Goal: Task Accomplishment & Management: Manage account settings

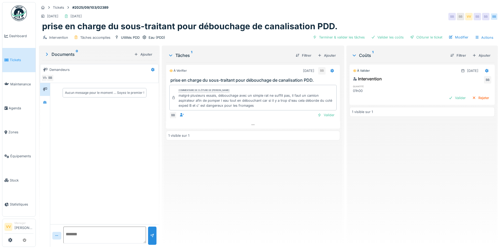
click at [18, 61] on span "Tickets" at bounding box center [22, 59] width 24 height 5
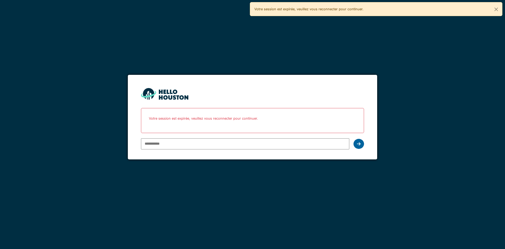
type input "**********"
click at [358, 145] on icon at bounding box center [359, 144] width 4 height 4
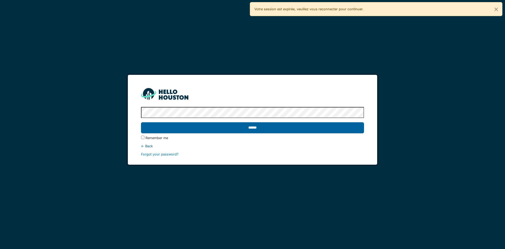
click at [320, 127] on input "******" at bounding box center [252, 127] width 223 height 11
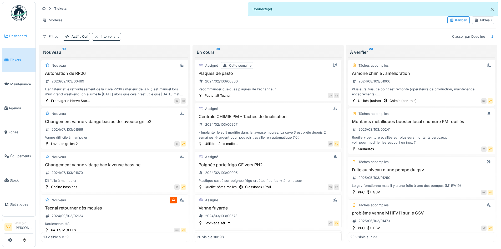
click at [19, 37] on span "Dashboard" at bounding box center [21, 35] width 24 height 5
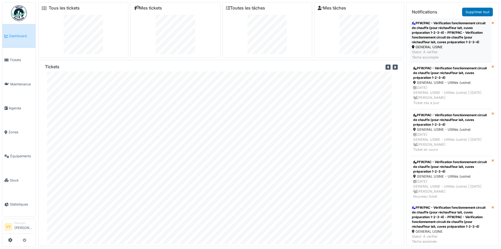
click at [460, 32] on div "PFW/PAC - Vérification fonctionnement circuit de chauffe (pour réchauffeur lait…" at bounding box center [451, 33] width 78 height 24
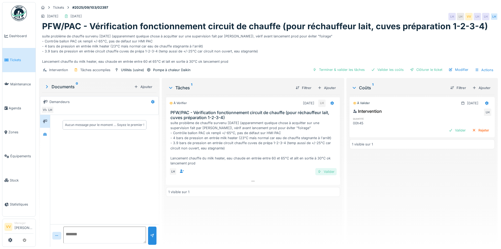
click at [321, 172] on div "Valider" at bounding box center [325, 171] width 21 height 7
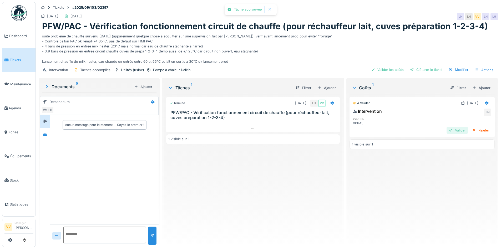
click at [448, 131] on div "Valider" at bounding box center [457, 130] width 21 height 7
click at [441, 168] on div "Validé 09/09/2025 Intervention VV LH quantité 00h45 1 visible sur 1" at bounding box center [422, 168] width 145 height 148
click at [424, 70] on div "Clôturer le ticket" at bounding box center [426, 69] width 37 height 7
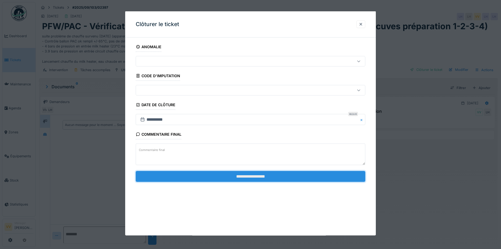
click at [269, 173] on input "**********" at bounding box center [251, 175] width 230 height 11
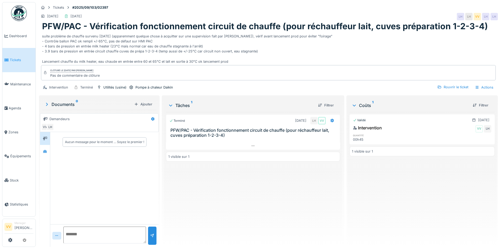
click at [17, 58] on span "Tickets" at bounding box center [22, 59] width 24 height 5
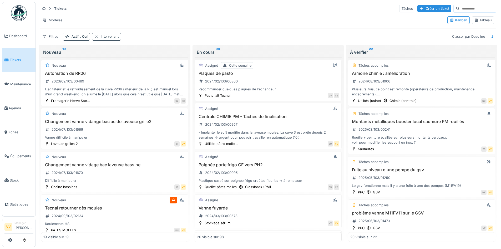
click at [12, 60] on span "Tickets" at bounding box center [22, 59] width 24 height 5
click at [16, 34] on span "Dashboard" at bounding box center [21, 35] width 24 height 5
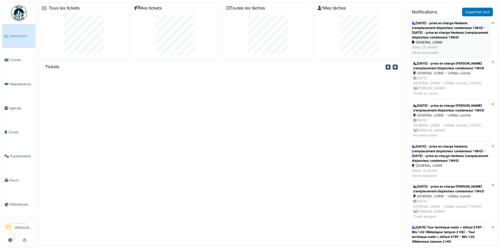
click at [454, 34] on div "8/9/25 - prise en charge Henkens (remplacement disjoncteur condenseur 1 NH3) - …" at bounding box center [451, 30] width 78 height 19
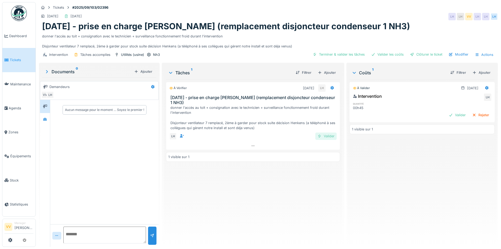
click at [327, 132] on div "Valider" at bounding box center [325, 135] width 21 height 7
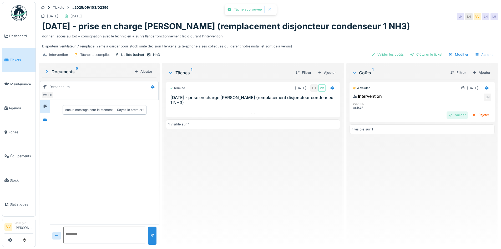
click at [447, 116] on div "Valider" at bounding box center [457, 114] width 21 height 7
click at [425, 54] on div "Clôturer le ticket" at bounding box center [426, 54] width 37 height 7
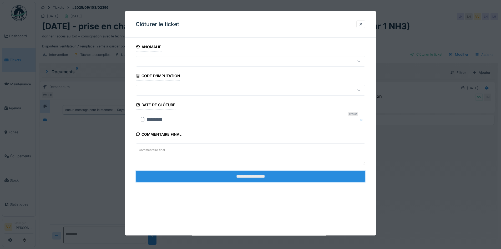
click at [258, 176] on input "**********" at bounding box center [251, 175] width 230 height 11
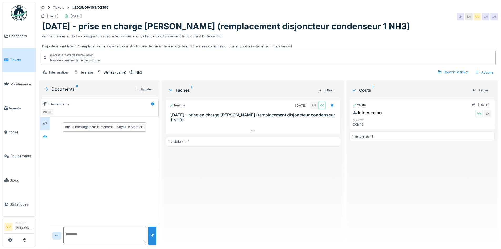
click at [6, 63] on link "Tickets" at bounding box center [18, 60] width 33 height 24
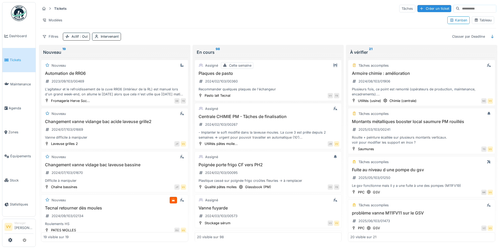
click at [13, 63] on link "Tickets" at bounding box center [18, 60] width 33 height 24
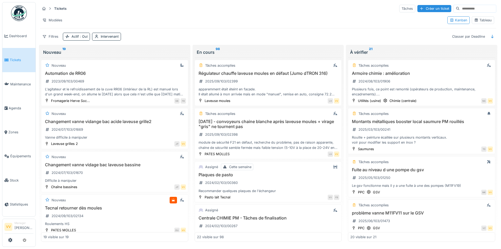
click at [14, 59] on span "Tickets" at bounding box center [22, 59] width 24 height 5
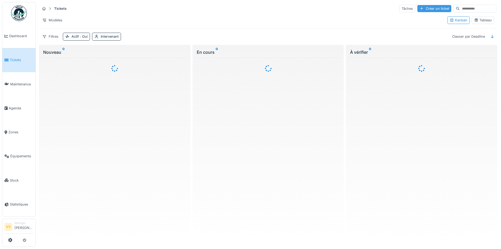
click at [425, 9] on div "Créer un ticket" at bounding box center [435, 8] width 34 height 7
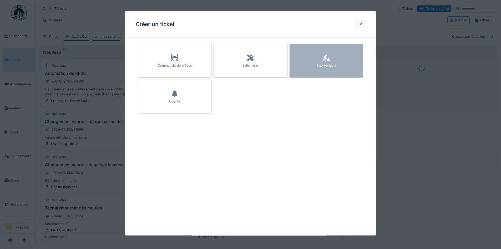
click at [336, 67] on div "Intervention" at bounding box center [326, 65] width 19 height 5
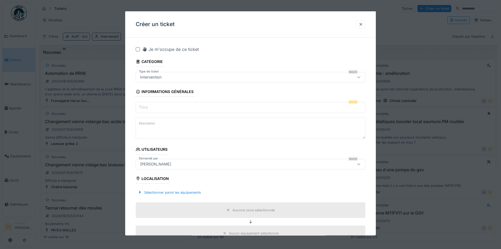
click at [220, 108] on input "Titre" at bounding box center [251, 107] width 230 height 11
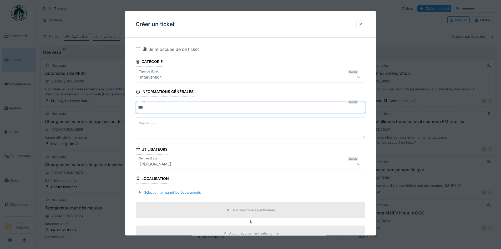
drag, startPoint x: 149, startPoint y: 108, endPoint x: 120, endPoint y: 108, distance: 29.2
click at [120, 108] on div "**********" at bounding box center [268, 124] width 465 height 248
type input "**********"
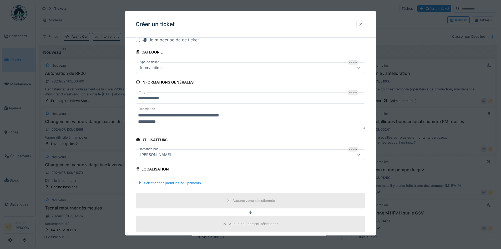
scroll to position [26, 0]
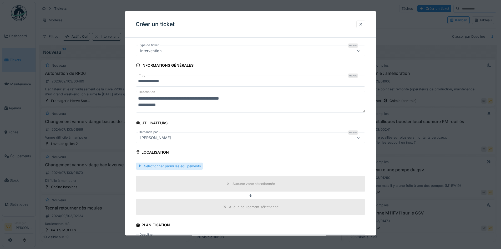
type textarea "**********"
click at [161, 164] on div "Sélectionner parmi les équipements" at bounding box center [169, 165] width 67 height 7
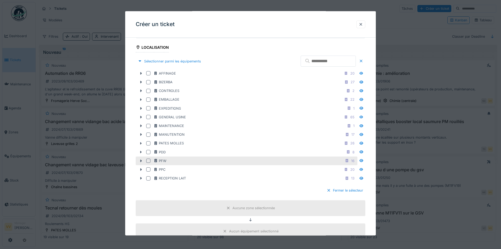
scroll to position [132, 0]
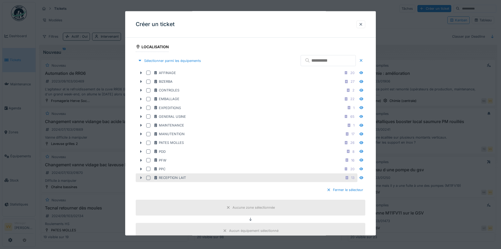
click at [140, 179] on icon at bounding box center [141, 177] width 4 height 3
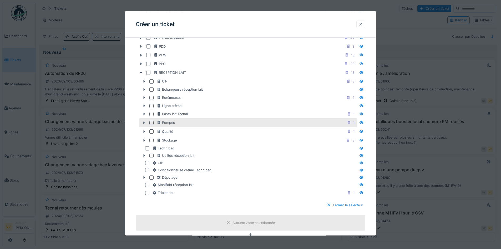
scroll to position [237, 0]
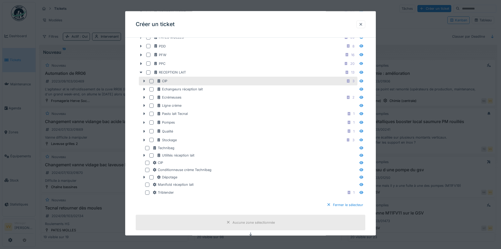
click at [145, 82] on icon at bounding box center [144, 80] width 4 height 3
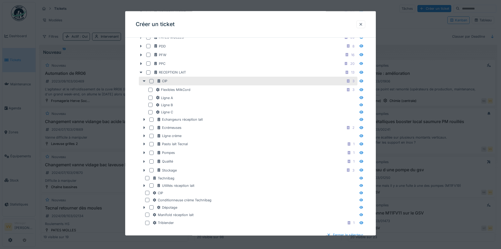
click at [153, 81] on div at bounding box center [151, 81] width 4 height 4
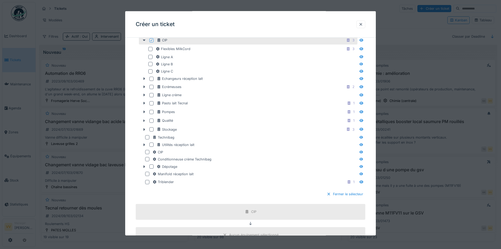
scroll to position [421, 0]
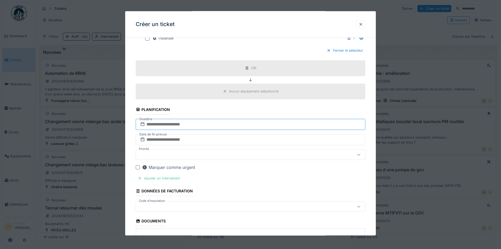
click at [207, 125] on input "text" at bounding box center [251, 123] width 230 height 11
click at [235, 168] on div "9" at bounding box center [234, 167] width 7 height 8
click at [221, 142] on input "text" at bounding box center [251, 139] width 230 height 11
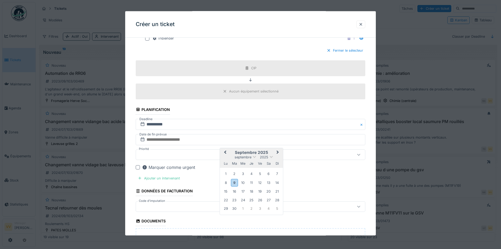
drag, startPoint x: 234, startPoint y: 182, endPoint x: 231, endPoint y: 179, distance: 4.5
click at [234, 182] on div "9" at bounding box center [234, 182] width 7 height 8
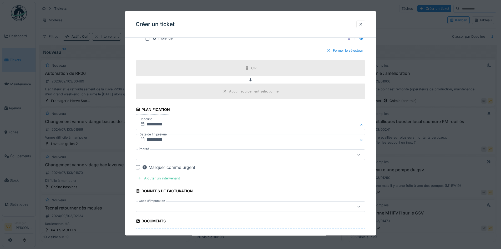
click at [201, 153] on div at bounding box center [237, 154] width 198 height 6
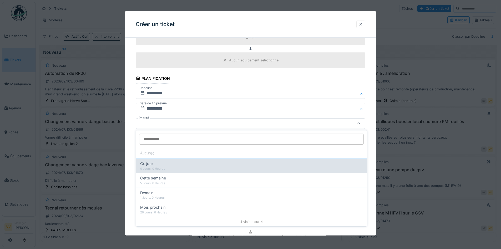
click at [166, 163] on div "Ce jour" at bounding box center [251, 163] width 223 height 6
type input "**"
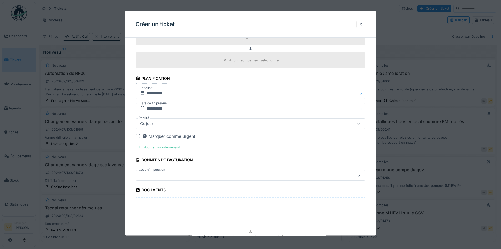
click at [146, 137] on icon at bounding box center [145, 136] width 4 height 4
click at [145, 147] on div "Ajouter un intervenant" at bounding box center [159, 146] width 46 height 7
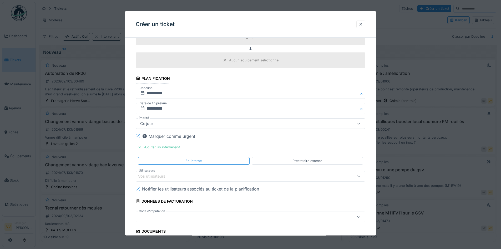
click at [167, 173] on div "Vos utilisateurs" at bounding box center [155, 176] width 35 height 6
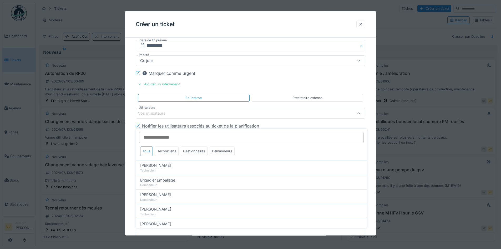
scroll to position [531, 0]
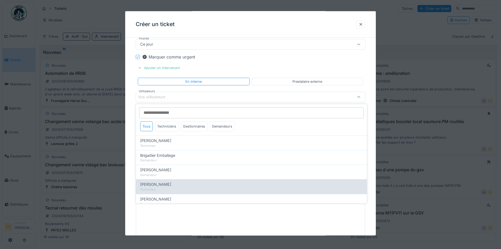
click at [173, 186] on div "Dan Ungureanu" at bounding box center [251, 184] width 223 height 6
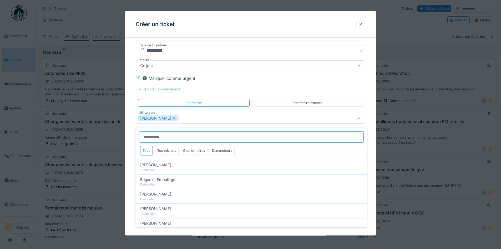
scroll to position [505, 0]
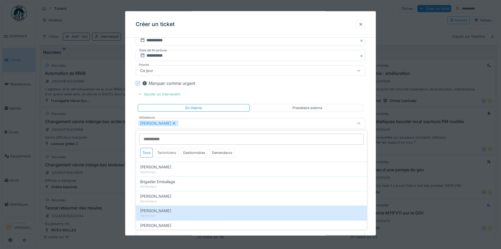
click at [170, 154] on div "Techniciens" at bounding box center [167, 153] width 24 height 10
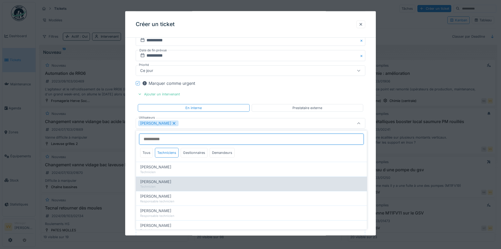
scroll to position [15, 0]
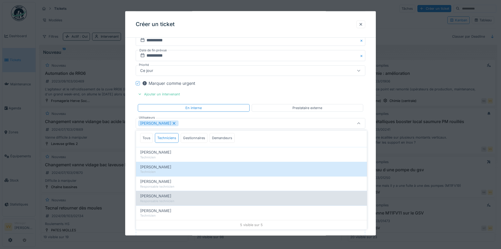
click at [169, 199] on div "Responsable technicien" at bounding box center [251, 201] width 223 height 4
type input "**********"
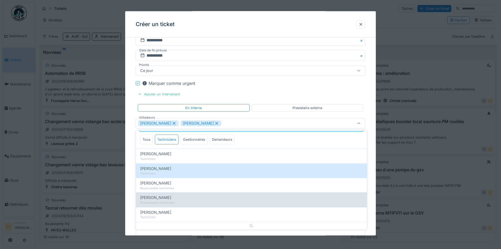
scroll to position [0, 0]
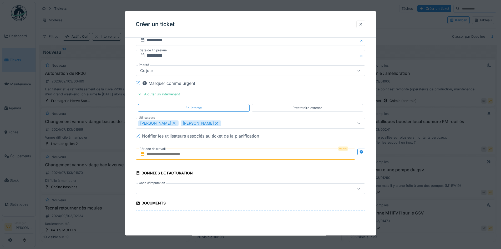
click at [183, 155] on input "text" at bounding box center [246, 153] width 220 height 11
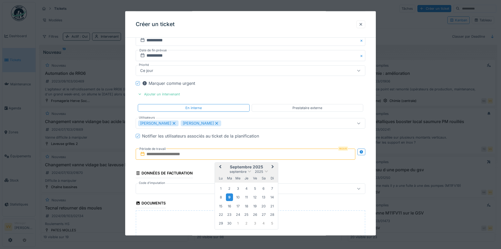
click at [229, 196] on div "9" at bounding box center [229, 197] width 7 height 8
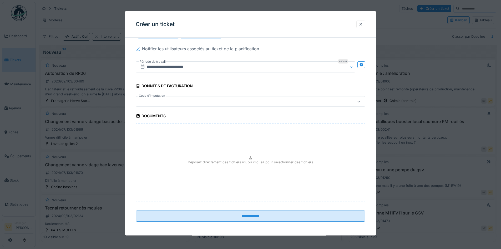
scroll to position [593, 0]
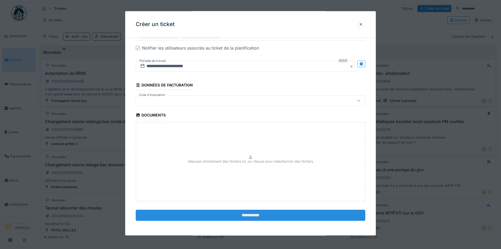
click at [242, 215] on input "**********" at bounding box center [251, 214] width 230 height 11
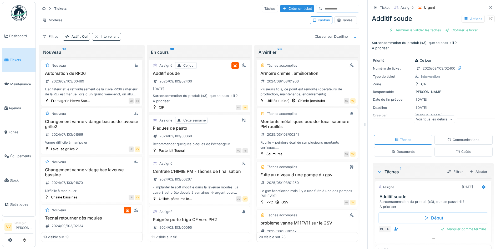
click at [14, 61] on span "Tickets" at bounding box center [22, 59] width 24 height 5
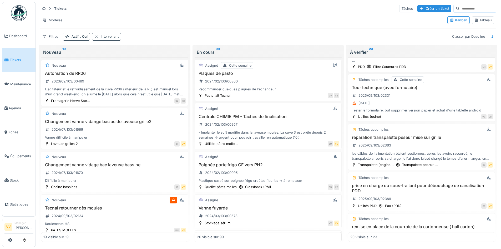
scroll to position [579, 0]
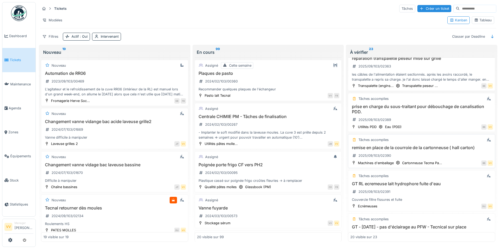
click at [437, 155] on div "remise en [GEOGRAPHIC_DATA] de la cartonneuse ( hall carton) 2025/09/103/02390" at bounding box center [421, 152] width 143 height 15
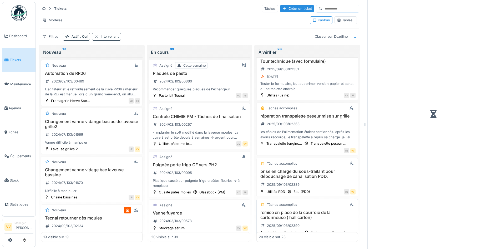
scroll to position [694, 0]
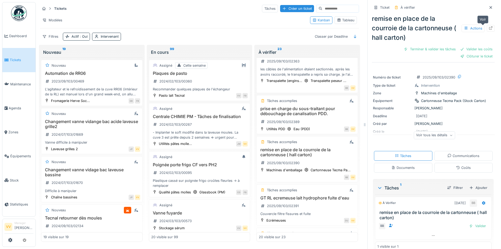
click at [489, 28] on icon at bounding box center [490, 27] width 3 height 3
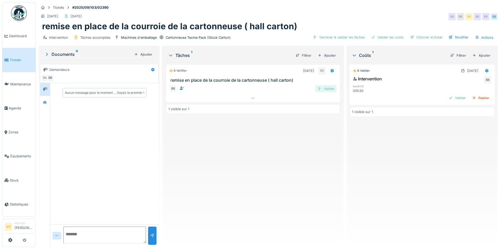
click at [322, 88] on div "Valider" at bounding box center [325, 88] width 21 height 7
click at [450, 96] on div "Valider" at bounding box center [457, 97] width 21 height 7
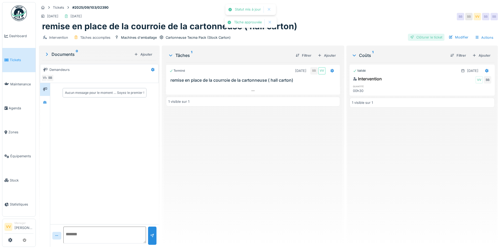
click at [423, 35] on div "Clôturer le ticket" at bounding box center [426, 37] width 37 height 7
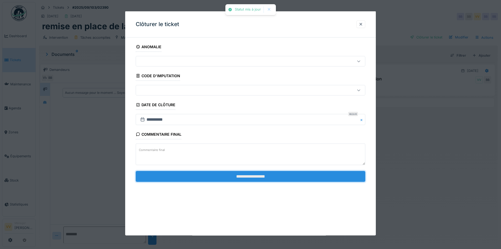
click at [262, 178] on input "**********" at bounding box center [251, 175] width 230 height 11
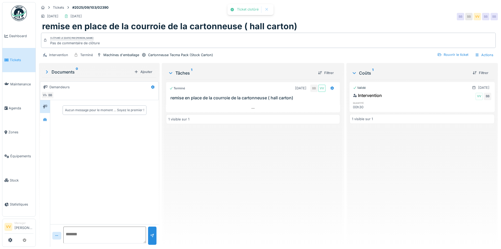
click at [13, 60] on span "Tickets" at bounding box center [22, 59] width 24 height 5
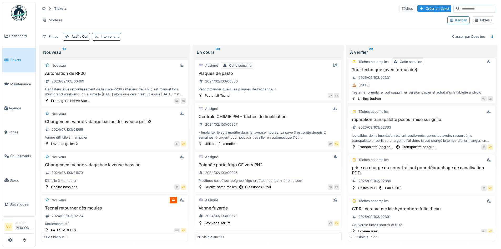
scroll to position [579, 0]
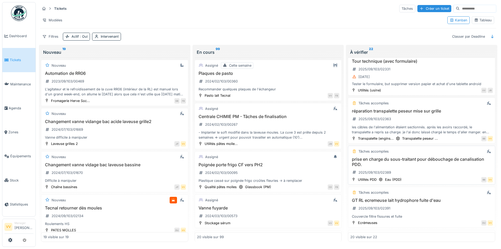
click at [461, 162] on h3 "prise en charge du sous-traitant pour débouchage de canalisation PDD." at bounding box center [421, 162] width 143 height 10
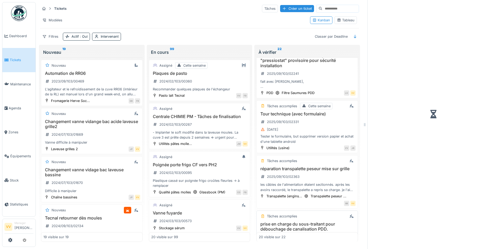
scroll to position [636, 0]
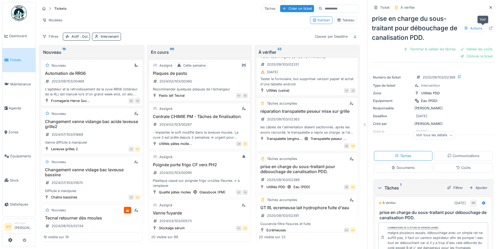
click at [489, 29] on icon at bounding box center [491, 27] width 4 height 3
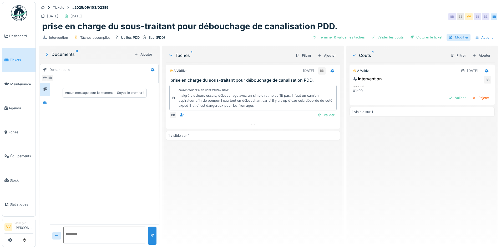
click at [456, 37] on div "Modifier" at bounding box center [459, 37] width 24 height 7
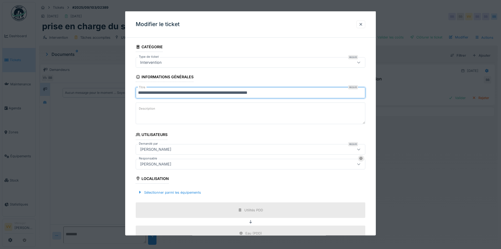
click at [296, 93] on input "**********" at bounding box center [251, 92] width 230 height 11
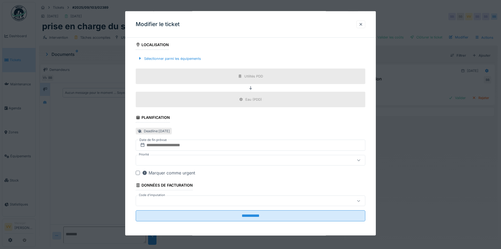
scroll to position [134, 0]
type input "**********"
click at [155, 59] on div "Sélectionner parmi les équipements" at bounding box center [169, 57] width 67 height 7
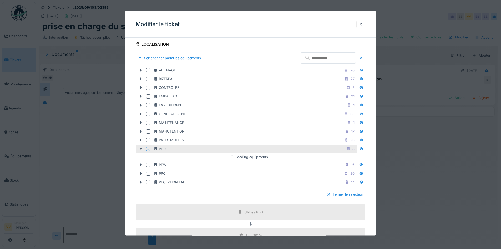
click at [321, 59] on input "text" at bounding box center [328, 57] width 55 height 11
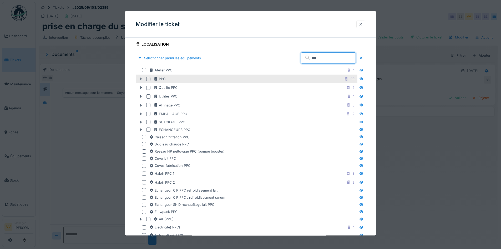
type input "***"
click at [138, 79] on div at bounding box center [141, 79] width 8 height 6
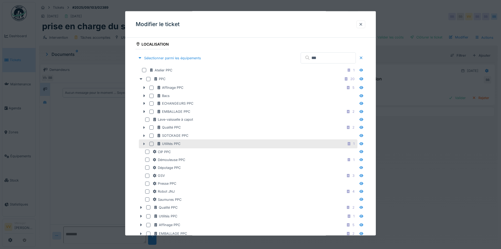
click at [142, 142] on icon at bounding box center [144, 143] width 4 height 3
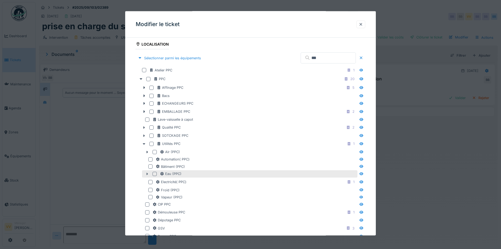
click at [148, 174] on icon at bounding box center [147, 173] width 4 height 3
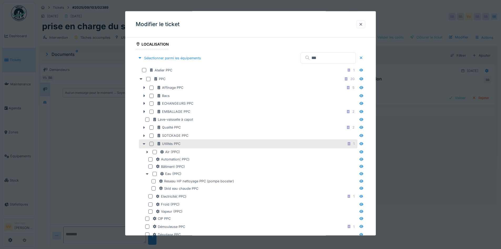
click at [154, 144] on div at bounding box center [151, 143] width 4 height 4
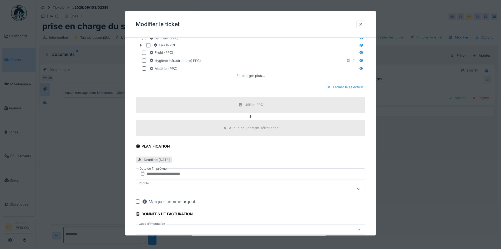
scroll to position [561, 0]
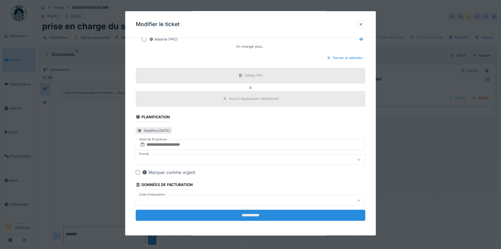
click at [262, 214] on input "**********" at bounding box center [251, 214] width 230 height 11
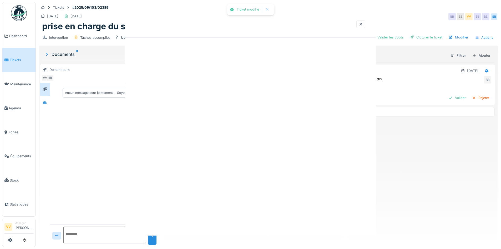
scroll to position [0, 0]
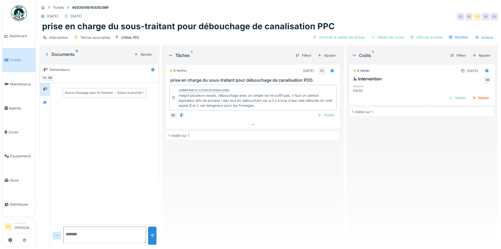
drag, startPoint x: 229, startPoint y: 197, endPoint x: 251, endPoint y: 147, distance: 54.9
click at [230, 189] on div "À vérifier 08/09/2025 BB prise en charge du sous-traitant pour débouchage de ca…" at bounding box center [253, 152] width 174 height 180
click at [322, 115] on div "Valider" at bounding box center [325, 114] width 21 height 7
click at [450, 98] on div "Valider" at bounding box center [457, 97] width 21 height 7
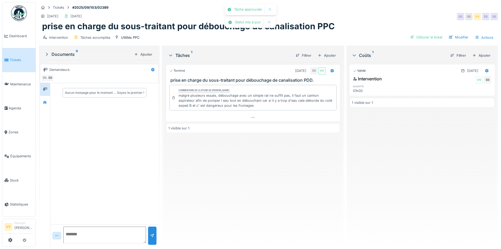
click at [364, 34] on div "Intervention Tâches accomplies Utilités PPC Clôturer le ticket Modifier Actions" at bounding box center [268, 38] width 459 height 12
click at [423, 39] on div "Clôturer le ticket" at bounding box center [426, 37] width 37 height 7
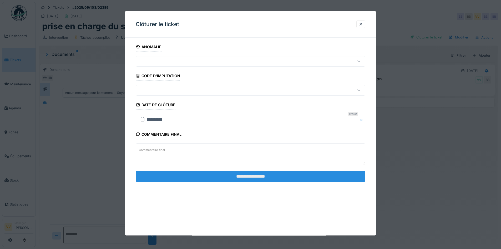
click at [261, 173] on input "**********" at bounding box center [251, 175] width 230 height 11
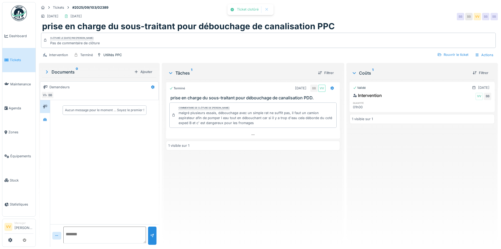
click at [404, 155] on div "Validé 08/09/2025 Intervention VV BB quantité 01h00 1 visible sur 1" at bounding box center [422, 160] width 145 height 163
click at [10, 58] on span "Tickets" at bounding box center [22, 59] width 24 height 5
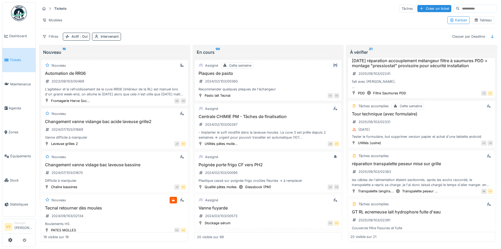
scroll to position [631, 0]
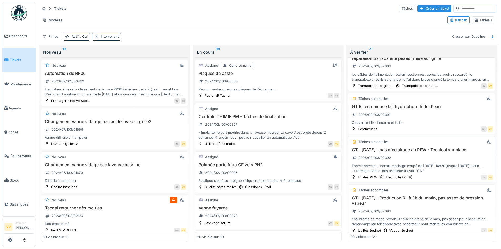
click at [434, 161] on div "GT - [DATE] - pas d'éclairage au PFW - Tecnical sur place 2025/09/103/02392 Fon…" at bounding box center [421, 160] width 143 height 26
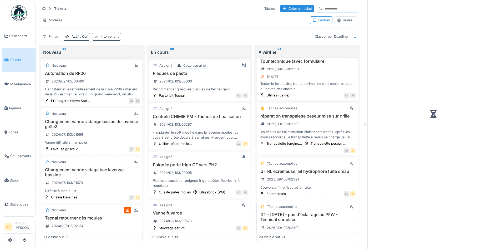
scroll to position [694, 0]
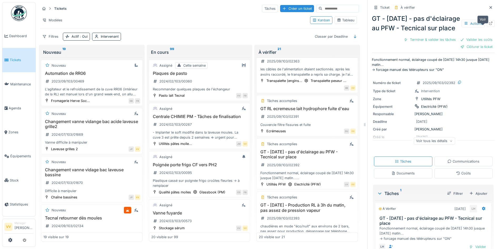
click at [489, 25] on icon at bounding box center [491, 23] width 4 height 3
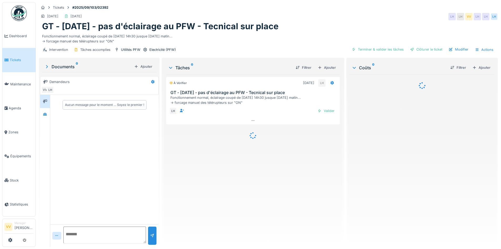
click at [93, 238] on textarea at bounding box center [104, 234] width 83 height 17
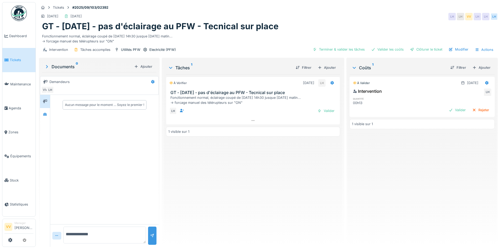
type textarea "**********"
click at [151, 240] on div at bounding box center [152, 235] width 8 height 18
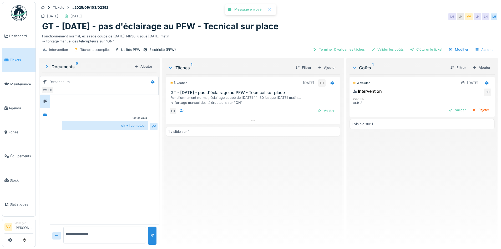
click at [275, 169] on div "À vérifier 09/09/2025 LH GT - 7/9/25 - pas d'éclairage au PFW - Tecnical sur pl…" at bounding box center [253, 158] width 174 height 168
click at [329, 112] on div "Valider" at bounding box center [325, 110] width 21 height 7
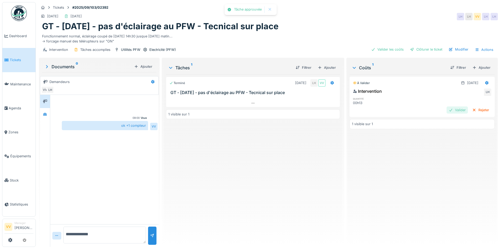
click at [447, 107] on div "Valider" at bounding box center [457, 109] width 21 height 7
click at [420, 46] on div "Clôturer le ticket" at bounding box center [426, 49] width 37 height 7
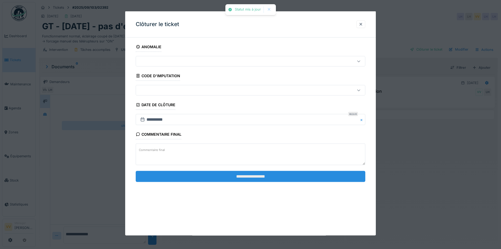
click at [270, 177] on input "**********" at bounding box center [251, 175] width 230 height 11
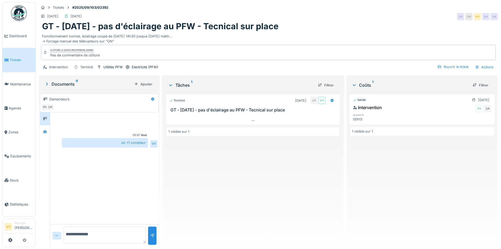
click at [18, 60] on span "Tickets" at bounding box center [22, 59] width 24 height 5
click at [12, 60] on span "Tickets" at bounding box center [22, 59] width 24 height 5
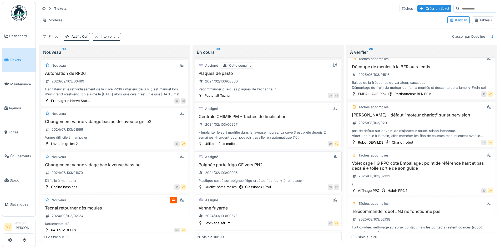
scroll to position [79, 0]
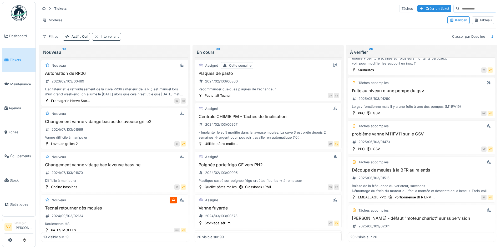
click at [6, 56] on link "Tickets" at bounding box center [18, 60] width 33 height 24
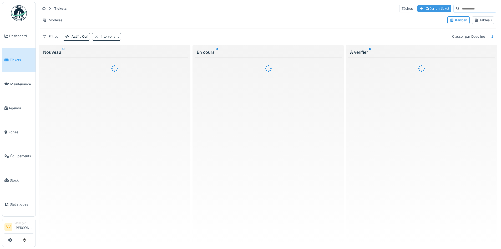
click at [426, 10] on div "Créer un ticket" at bounding box center [435, 8] width 34 height 7
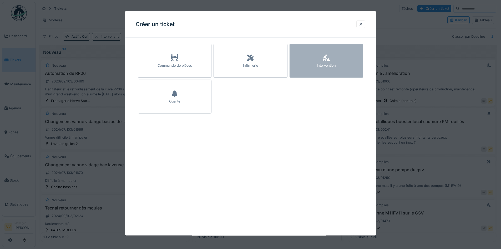
click at [322, 69] on div "Intervention" at bounding box center [327, 61] width 74 height 34
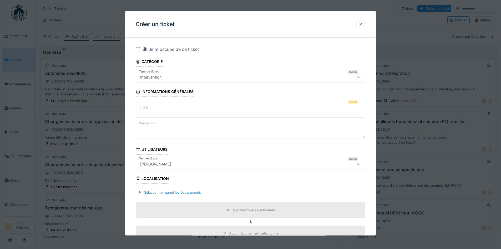
click at [177, 106] on input "Titre" at bounding box center [251, 107] width 230 height 11
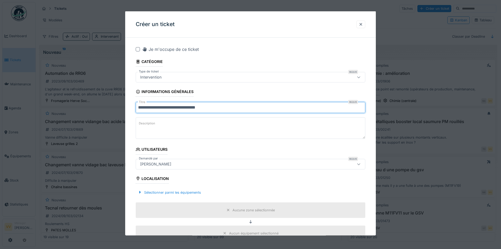
type input "**********"
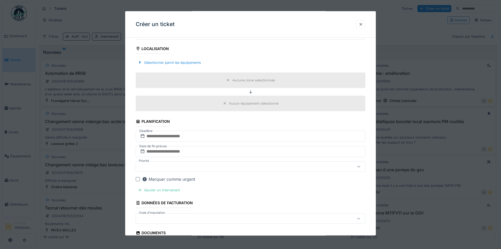
scroll to position [132, 0]
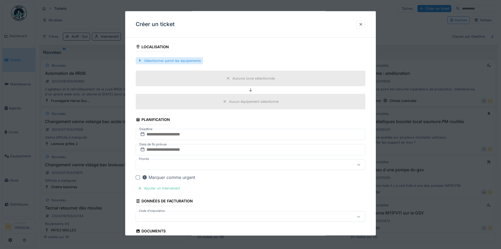
type textarea "**********"
click at [165, 61] on div "Sélectionner parmi les équipements" at bounding box center [169, 60] width 67 height 7
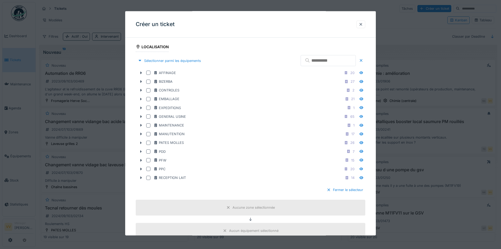
click at [330, 59] on input "text" at bounding box center [328, 60] width 55 height 11
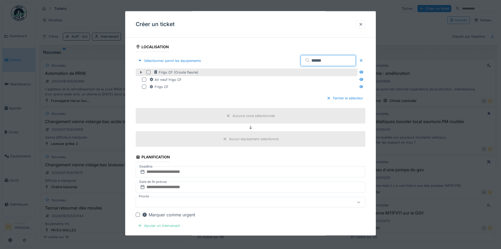
type input "******"
click at [148, 74] on div at bounding box center [148, 72] width 4 height 4
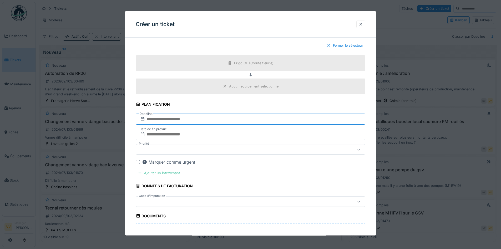
click at [203, 118] on input "text" at bounding box center [251, 118] width 230 height 11
click at [235, 162] on div "9" at bounding box center [234, 162] width 7 height 8
click at [204, 134] on input "text" at bounding box center [251, 134] width 230 height 11
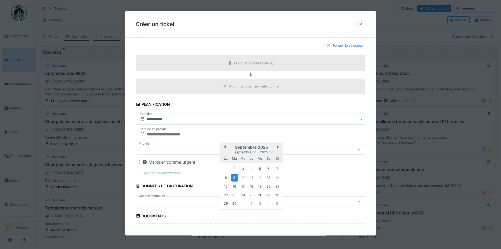
click at [237, 177] on div "9" at bounding box center [234, 177] width 7 height 8
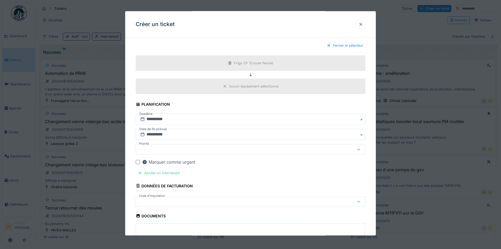
click at [180, 151] on div at bounding box center [237, 149] width 198 height 6
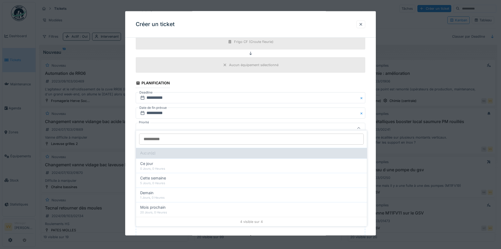
scroll to position [210, 0]
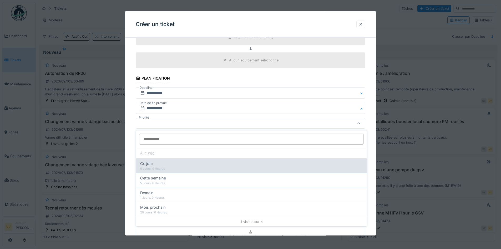
click at [167, 167] on div "0 Jours, 0 Heures" at bounding box center [251, 168] width 223 height 4
type input "**"
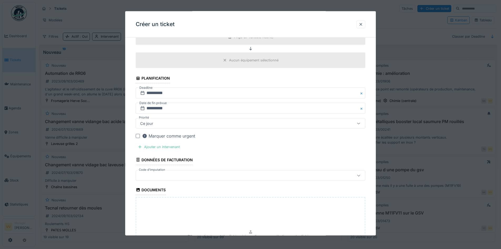
click at [166, 138] on div "Marquer comme urgent" at bounding box center [168, 136] width 53 height 6
click at [163, 144] on div "Ajouter un intervenant" at bounding box center [159, 146] width 46 height 7
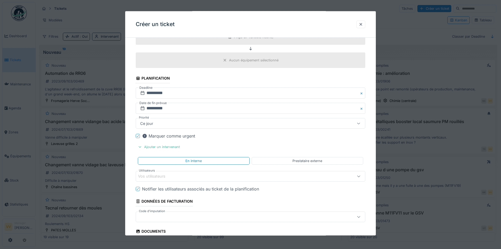
click at [173, 178] on div "Vos utilisateurs" at bounding box center [155, 176] width 35 height 6
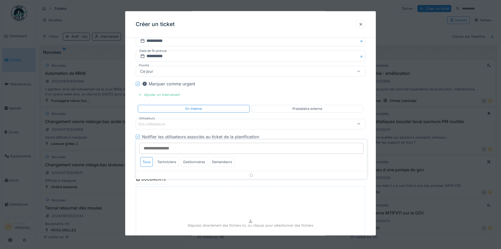
scroll to position [263, 0]
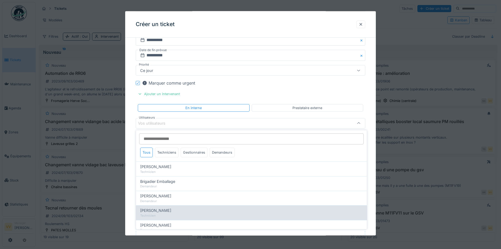
click at [165, 213] on span "Dan Ungureanu" at bounding box center [155, 210] width 31 height 6
type input "****"
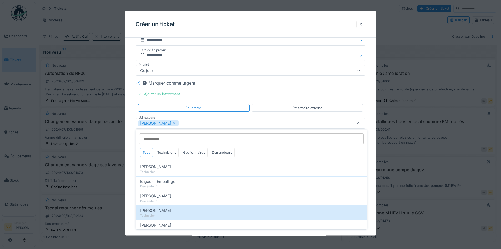
click at [324, 88] on fieldset "**********" at bounding box center [251, 46] width 230 height 534
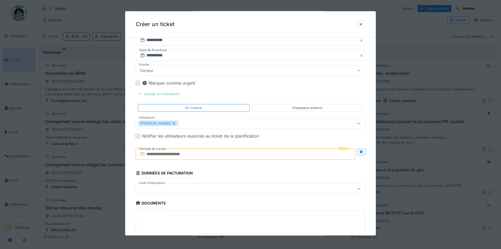
click at [210, 154] on input "text" at bounding box center [246, 153] width 220 height 11
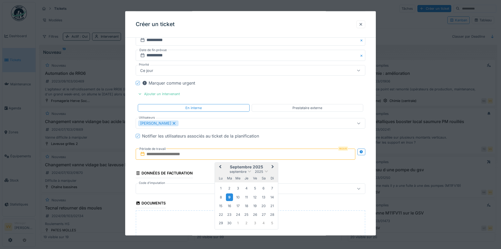
click at [227, 196] on div "9" at bounding box center [229, 197] width 7 height 8
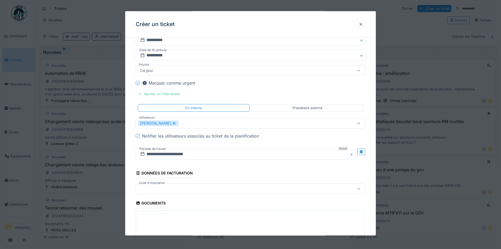
click at [233, 169] on fieldset "**********" at bounding box center [251, 46] width 230 height 534
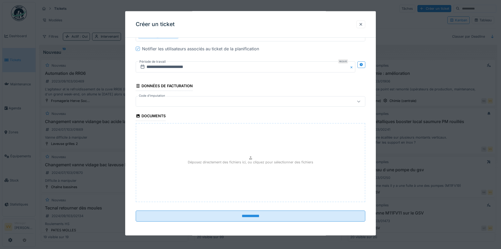
scroll to position [351, 0]
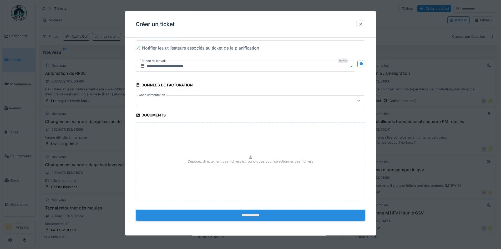
click at [254, 216] on input "**********" at bounding box center [251, 214] width 230 height 11
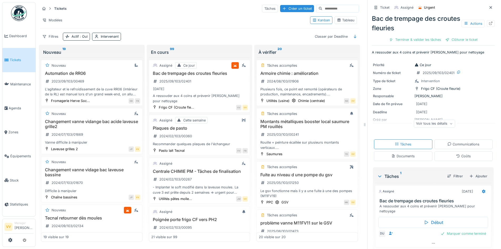
click at [18, 58] on span "Tickets" at bounding box center [22, 59] width 24 height 5
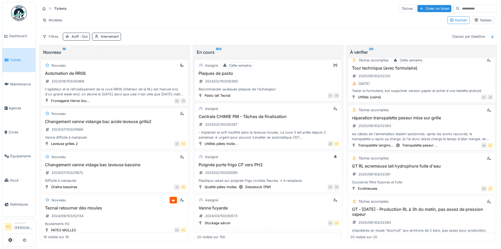
scroll to position [605, 0]
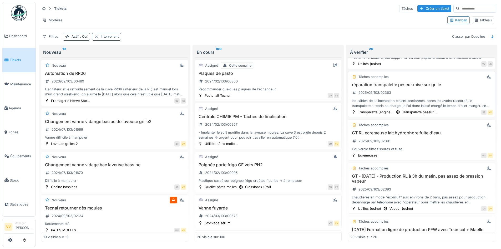
click at [440, 94] on div "réparation transpalette peseur mise sur grille 2025/09/103/02363 les câbles de …" at bounding box center [421, 95] width 143 height 26
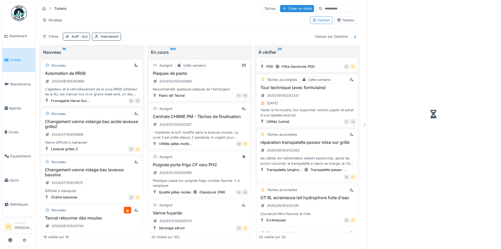
scroll to position [663, 0]
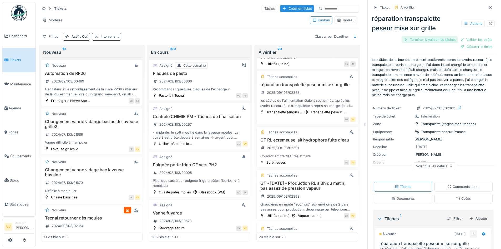
click at [411, 40] on div "Terminer & valider les tâches" at bounding box center [430, 39] width 56 height 7
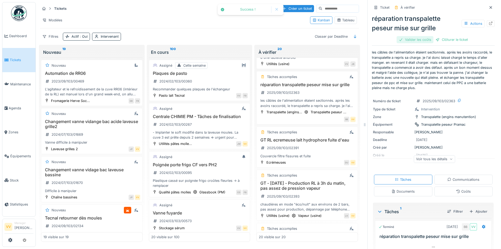
click at [402, 43] on div "Valider les coûts" at bounding box center [415, 39] width 37 height 7
click at [428, 36] on div "réparation transpalette peseur mise sur grille Actions Clôturer le ticket" at bounding box center [433, 28] width 123 height 32
click at [427, 42] on div "Clôturer le ticket" at bounding box center [433, 39] width 37 height 7
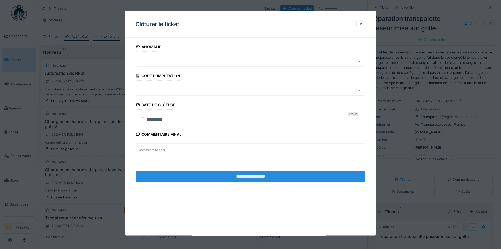
click at [288, 172] on input "**********" at bounding box center [251, 175] width 230 height 11
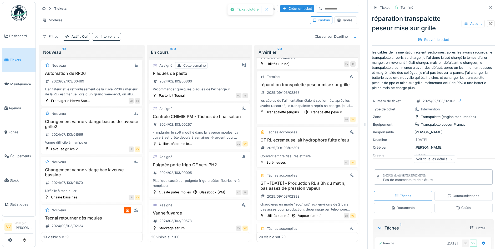
click at [12, 57] on span "Tickets" at bounding box center [22, 59] width 24 height 5
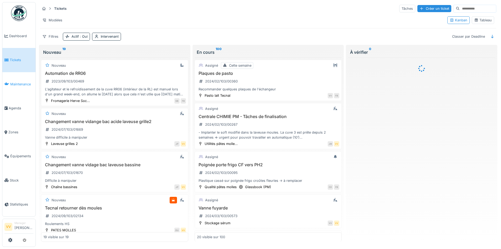
click at [22, 86] on link "Maintenance" at bounding box center [18, 84] width 33 height 24
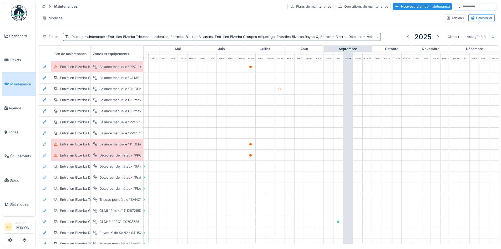
scroll to position [0, 172]
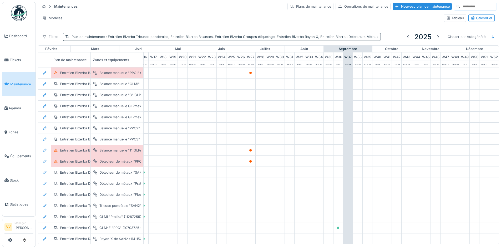
click at [366, 39] on span ": Entretien Bizerba Trieuses pondérales, Entretien Bizerba Balances, Entretien …" at bounding box center [242, 37] width 274 height 4
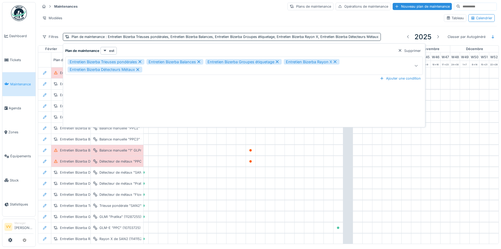
click at [139, 70] on icon at bounding box center [137, 70] width 5 height 4
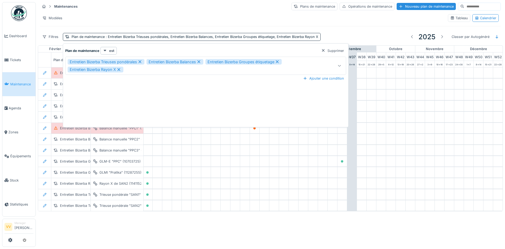
click at [139, 62] on icon at bounding box center [140, 62] width 5 height 4
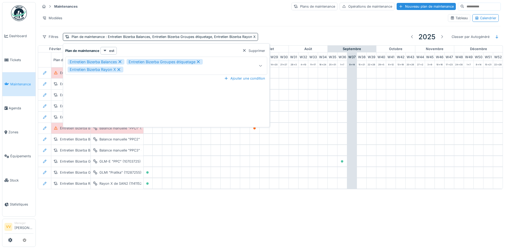
click at [122, 62] on icon at bounding box center [120, 62] width 5 height 4
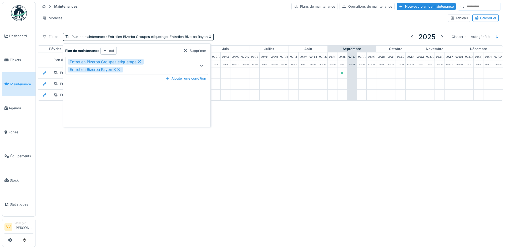
click at [140, 62] on icon at bounding box center [139, 61] width 3 height 3
type input "*****"
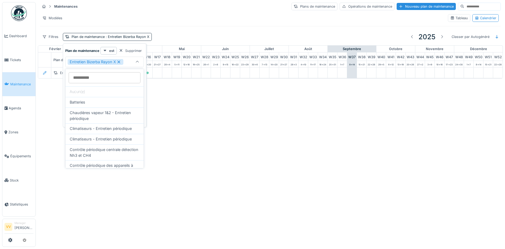
click at [118, 62] on icon at bounding box center [119, 61] width 3 height 3
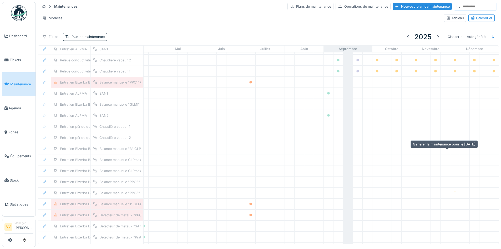
scroll to position [773, 172]
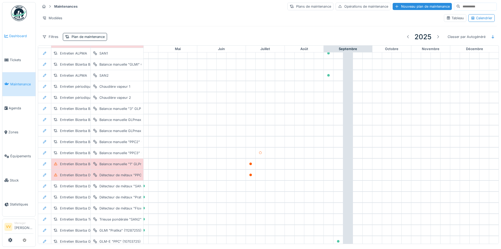
click at [21, 32] on link "Dashboard" at bounding box center [18, 36] width 33 height 24
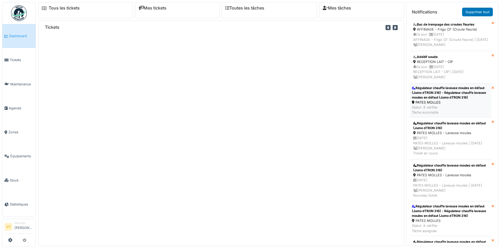
click at [449, 97] on div "Régulateur chauffe laveuse moules en défaut (Jumo dTRON 316) - Régulateur chauf…" at bounding box center [451, 93] width 78 height 14
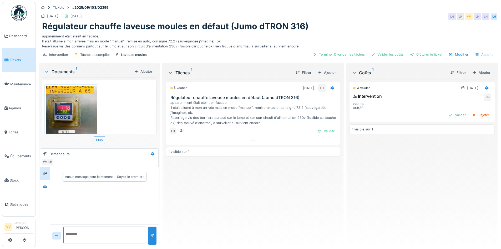
drag, startPoint x: 324, startPoint y: 128, endPoint x: 345, endPoint y: 125, distance: 21.1
click at [324, 129] on div "Valider" at bounding box center [325, 130] width 21 height 7
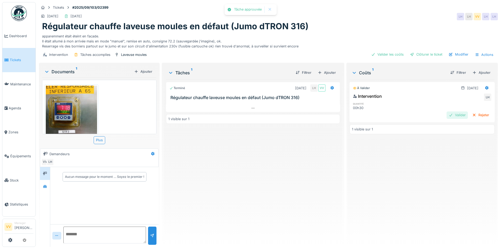
click at [448, 115] on div "Valider" at bounding box center [457, 114] width 21 height 7
click at [417, 54] on div "Clôturer le ticket" at bounding box center [426, 54] width 37 height 7
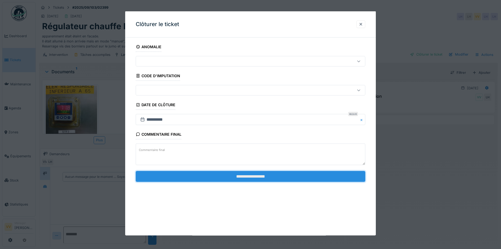
click at [271, 175] on input "**********" at bounding box center [251, 175] width 230 height 11
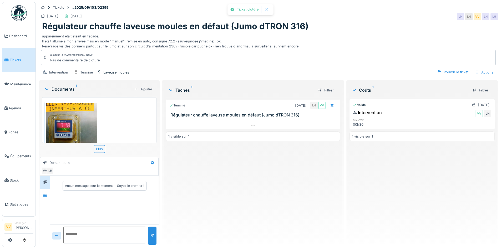
click at [313, 192] on div "Terminé 09/09/2025 LH VV Régulateur chauffe laveuse moules en défaut (Jumo dTRO…" at bounding box center [253, 169] width 174 height 145
click at [14, 63] on link "Tickets" at bounding box center [18, 60] width 33 height 24
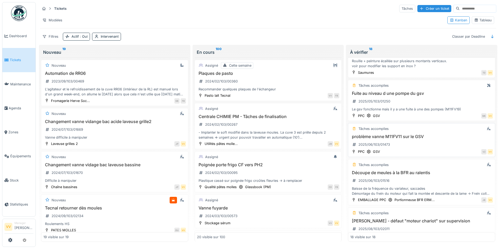
scroll to position [79, 0]
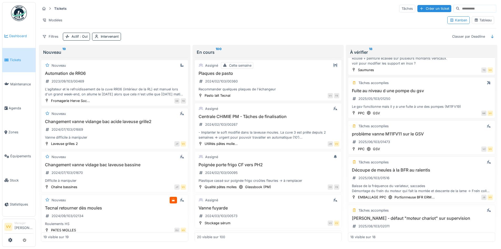
click at [13, 35] on span "Dashboard" at bounding box center [21, 35] width 24 height 5
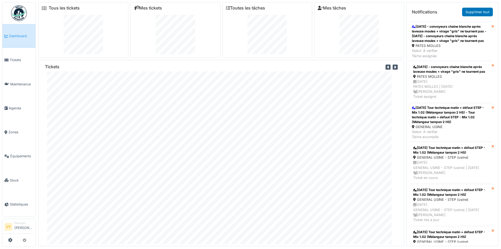
scroll to position [6, 0]
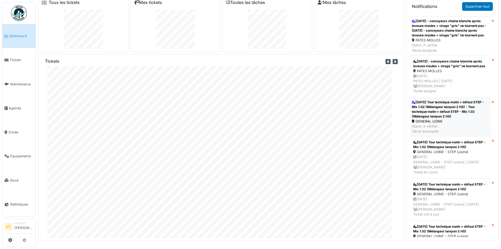
click at [460, 119] on div "[DATE] Tour technique matin + défaut STEP - Mix 1.02 (Mélangeur tampon 2 HS) - …" at bounding box center [451, 109] width 78 height 19
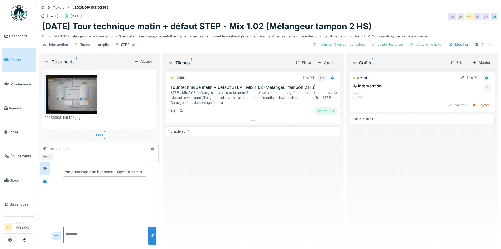
click at [320, 110] on div "Valider" at bounding box center [325, 110] width 21 height 7
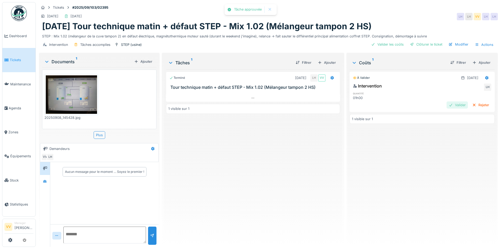
click at [451, 107] on div "Valider" at bounding box center [457, 104] width 21 height 7
click div "Clôturer le ticket"
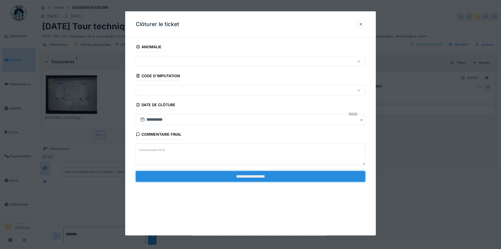
click input "**********"
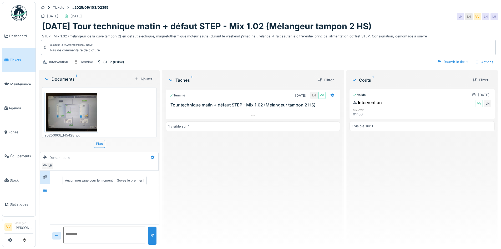
click div "Terminé 09/09/2025 LH VV Tour technique matin + défaut STEP - Mix 1.02 (Mélange…"
click link "Tickets"
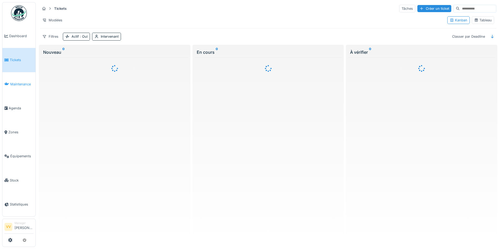
click at [19, 83] on span "Maintenance" at bounding box center [21, 84] width 23 height 5
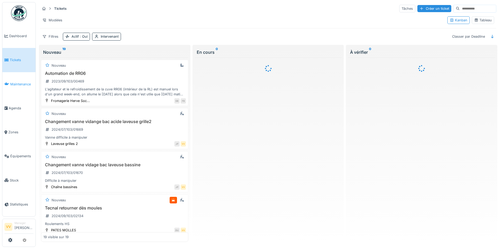
click at [24, 82] on span "Maintenance" at bounding box center [21, 84] width 23 height 5
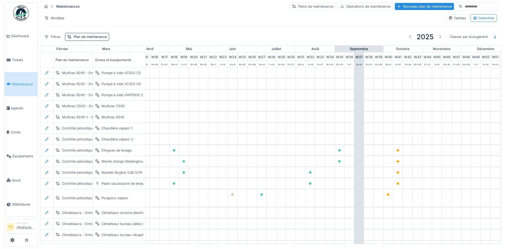
scroll to position [0, 172]
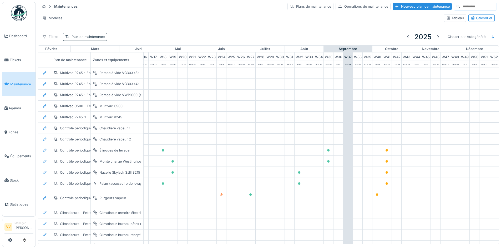
click at [94, 37] on div "Plan de maintenance" at bounding box center [88, 36] width 33 height 5
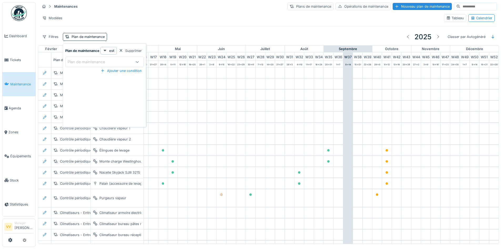
click at [104, 62] on div "Plan de maintenance" at bounding box center [90, 62] width 45 height 6
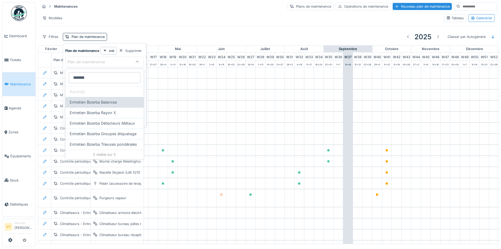
type maintenance_A3MTg "*******"
click at [108, 102] on span "Entretien Bizerba Balances" at bounding box center [93, 102] width 47 height 6
type input "*****"
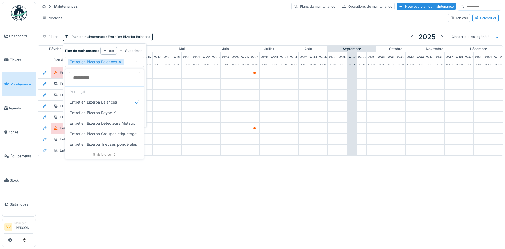
click at [270, 229] on div "Annuler Maintenances Plans de maintenance Opérations de maintenance Nouveau pla…" at bounding box center [252, 124] width 505 height 249
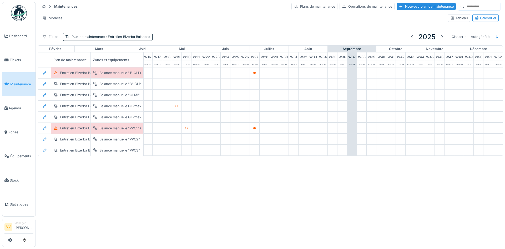
click at [374, 244] on div "Annuler Maintenances Plans de maintenance Opérations de maintenance Nouveau pla…" at bounding box center [252, 124] width 505 height 249
click at [375, 26] on hr at bounding box center [270, 26] width 461 height 0
click at [134, 37] on span ": Entretien Bizerba Balances" at bounding box center [128, 37] width 46 height 4
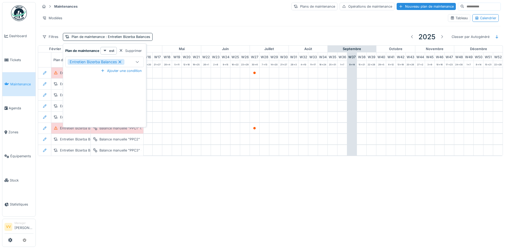
click at [136, 63] on div at bounding box center [137, 61] width 4 height 5
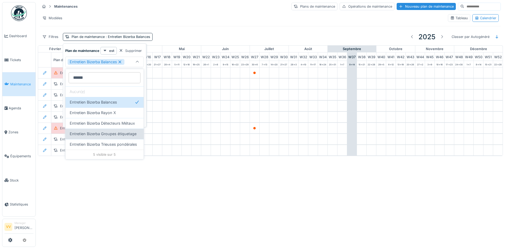
type maintenance_M2NzQ "******"
click at [122, 137] on span "Entretien Bizerba Groupes étiquetage" at bounding box center [103, 134] width 67 height 6
type input "**********"
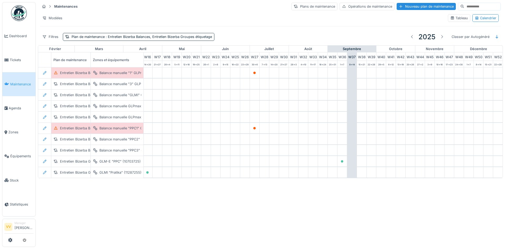
click at [207, 204] on div "Annuler Maintenances Plans de maintenance Opérations de maintenance Nouveau pla…" at bounding box center [252, 124] width 505 height 249
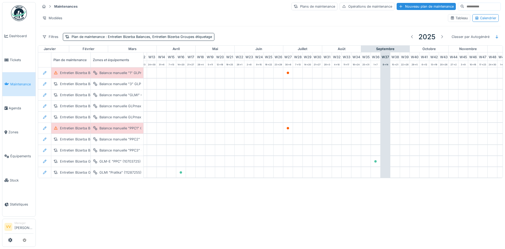
scroll to position [0, 98]
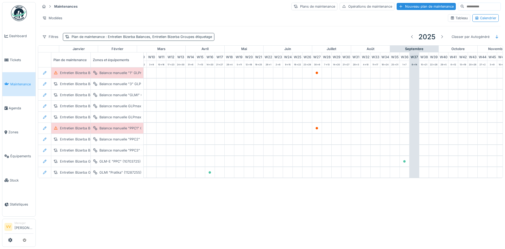
click at [198, 35] on span ": Entretien Bizerba Balances, Entretien Bizerba Groupes étiquetage" at bounding box center [158, 37] width 107 height 4
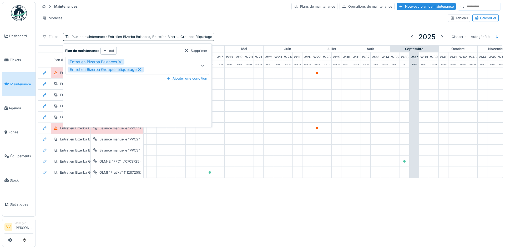
click at [121, 61] on icon at bounding box center [120, 61] width 3 height 3
type input "*****"
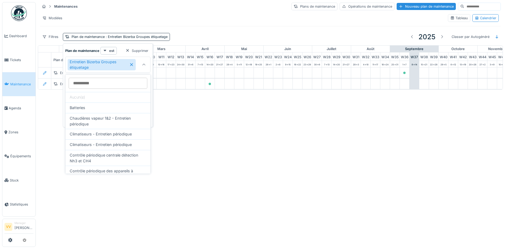
click at [132, 64] on icon at bounding box center [131, 65] width 4 height 4
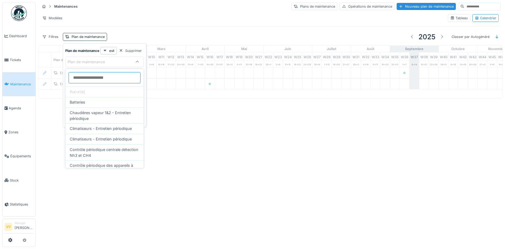
click at [117, 76] on maintenance_Q5NDQ at bounding box center [105, 77] width 72 height 11
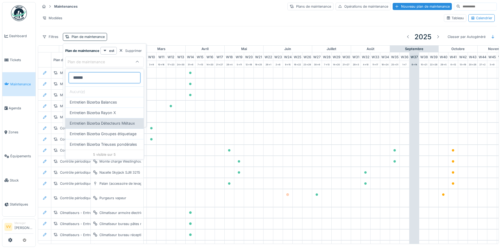
type maintenance_Q5NDQ "******"
click at [115, 123] on span "Entretien Bizerba Détecteurs Métaux" at bounding box center [102, 123] width 65 height 6
type input "*****"
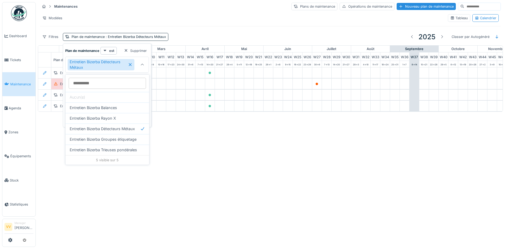
click at [261, 173] on div "Annuler Maintenances Plans de maintenance Opérations de maintenance Nouveau pla…" at bounding box center [252, 124] width 505 height 249
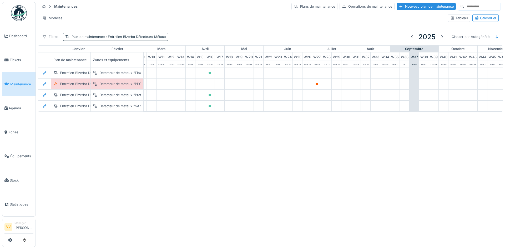
click at [153, 36] on span ": Entretien Bizerba Détecteurs Métaux" at bounding box center [135, 37] width 61 height 4
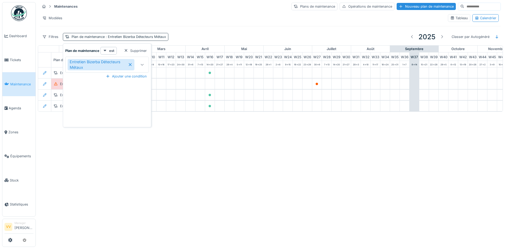
click at [153, 35] on span ": Entretien Bizerba Détecteurs Métaux" at bounding box center [135, 37] width 61 height 4
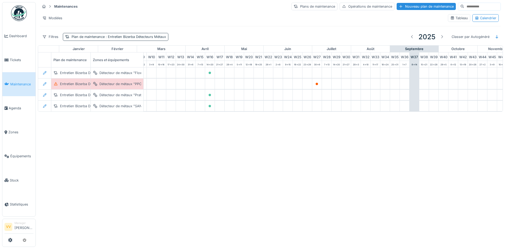
click at [153, 35] on span ": Entretien Bizerba Détecteurs Métaux" at bounding box center [135, 37] width 61 height 4
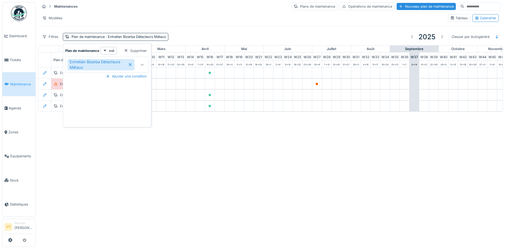
click at [141, 64] on icon at bounding box center [142, 64] width 4 height 3
type maintenance_c4MzA "******"
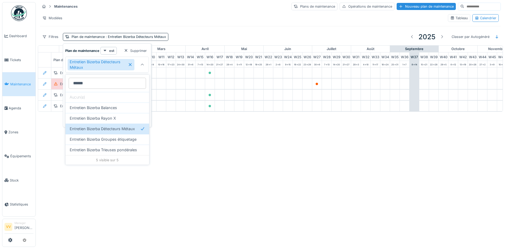
click at [280, 175] on div "Annuler Maintenances Plans de maintenance Opérations de maintenance Nouveau pla…" at bounding box center [252, 124] width 505 height 249
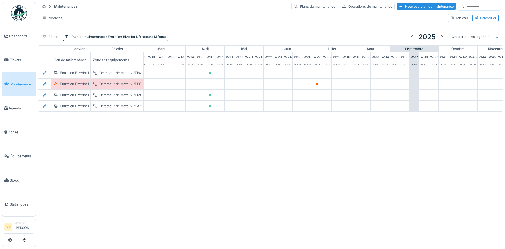
click at [17, 82] on span "Maintenance" at bounding box center [21, 84] width 23 height 5
